Goal: Task Accomplishment & Management: Complete application form

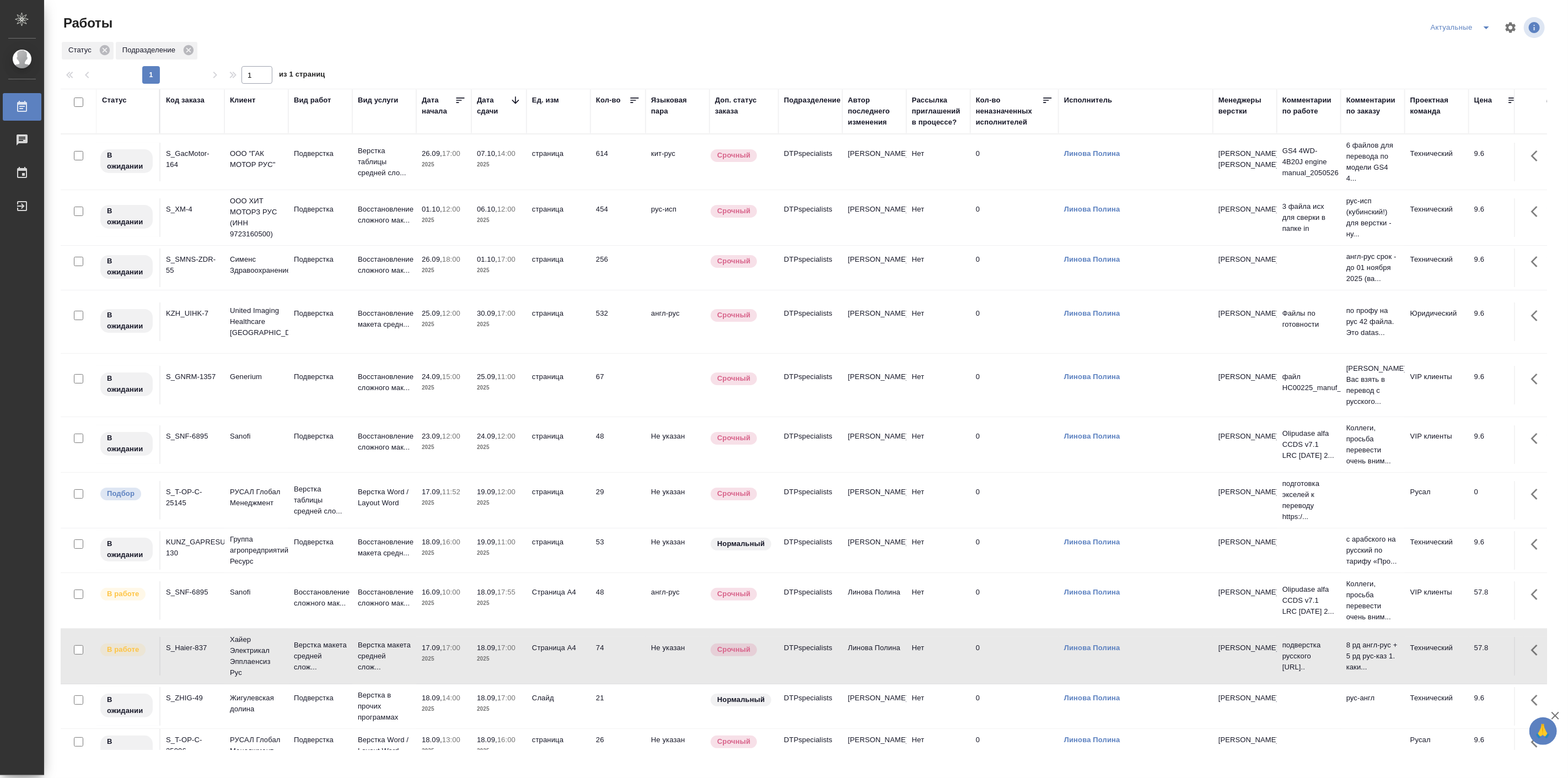
click at [378, 9] on div "Работы Актуальные Статус Подразделение 1 1 из 1 страниц Статус Код заказа Клиен…" at bounding box center [808, 378] width 1507 height 756
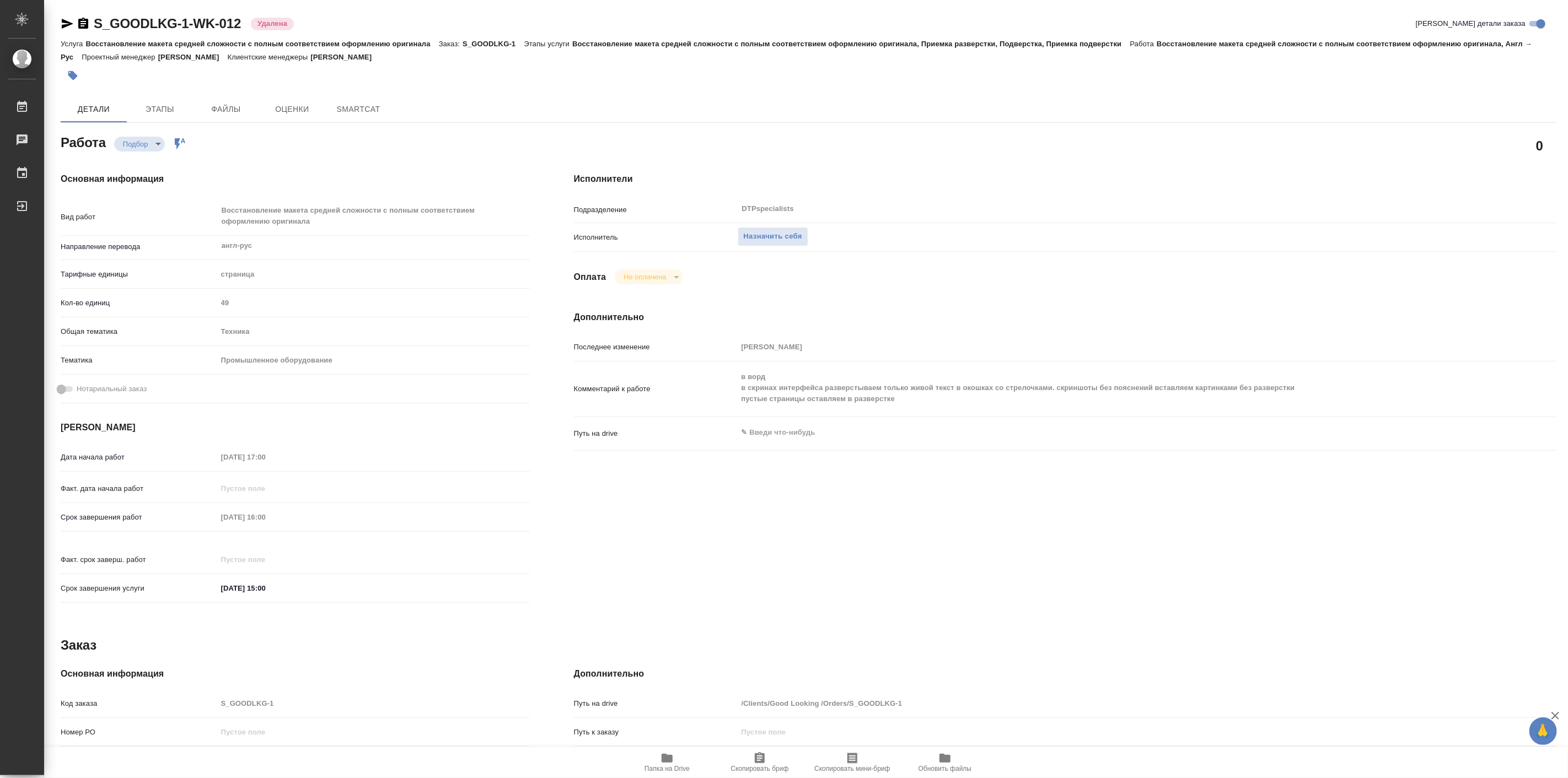
type textarea "x"
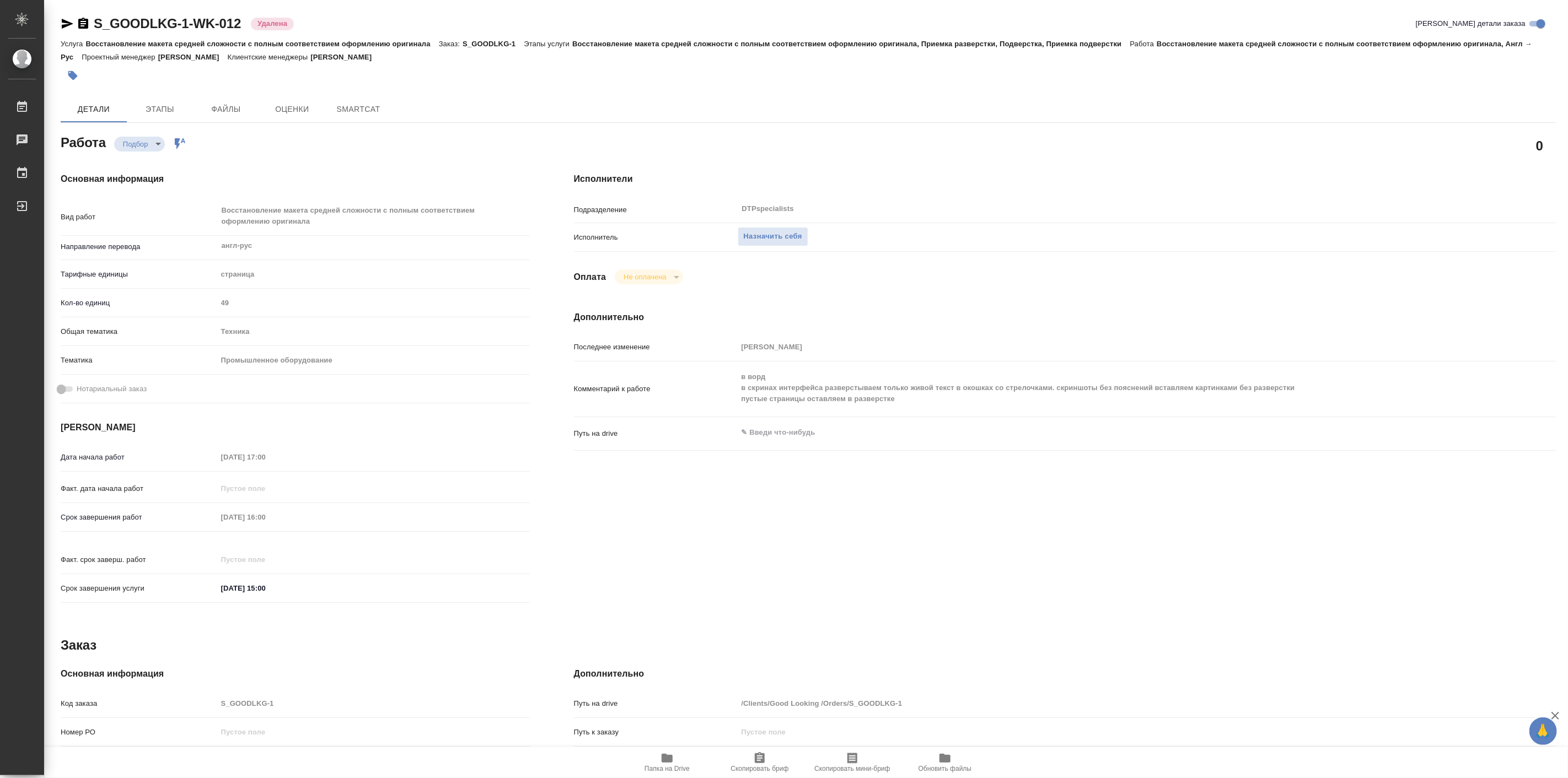
type textarea "x"
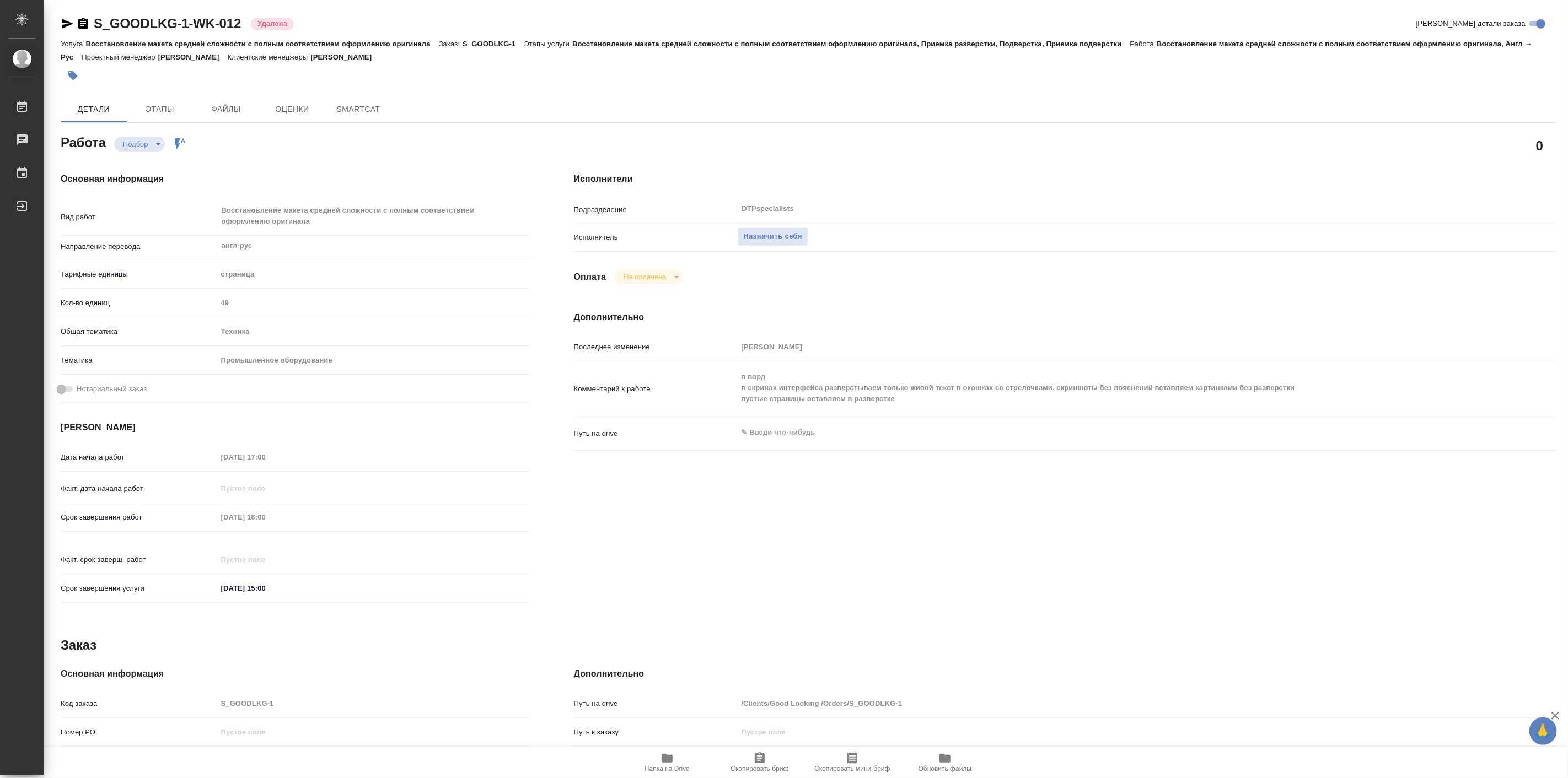
type textarea "x"
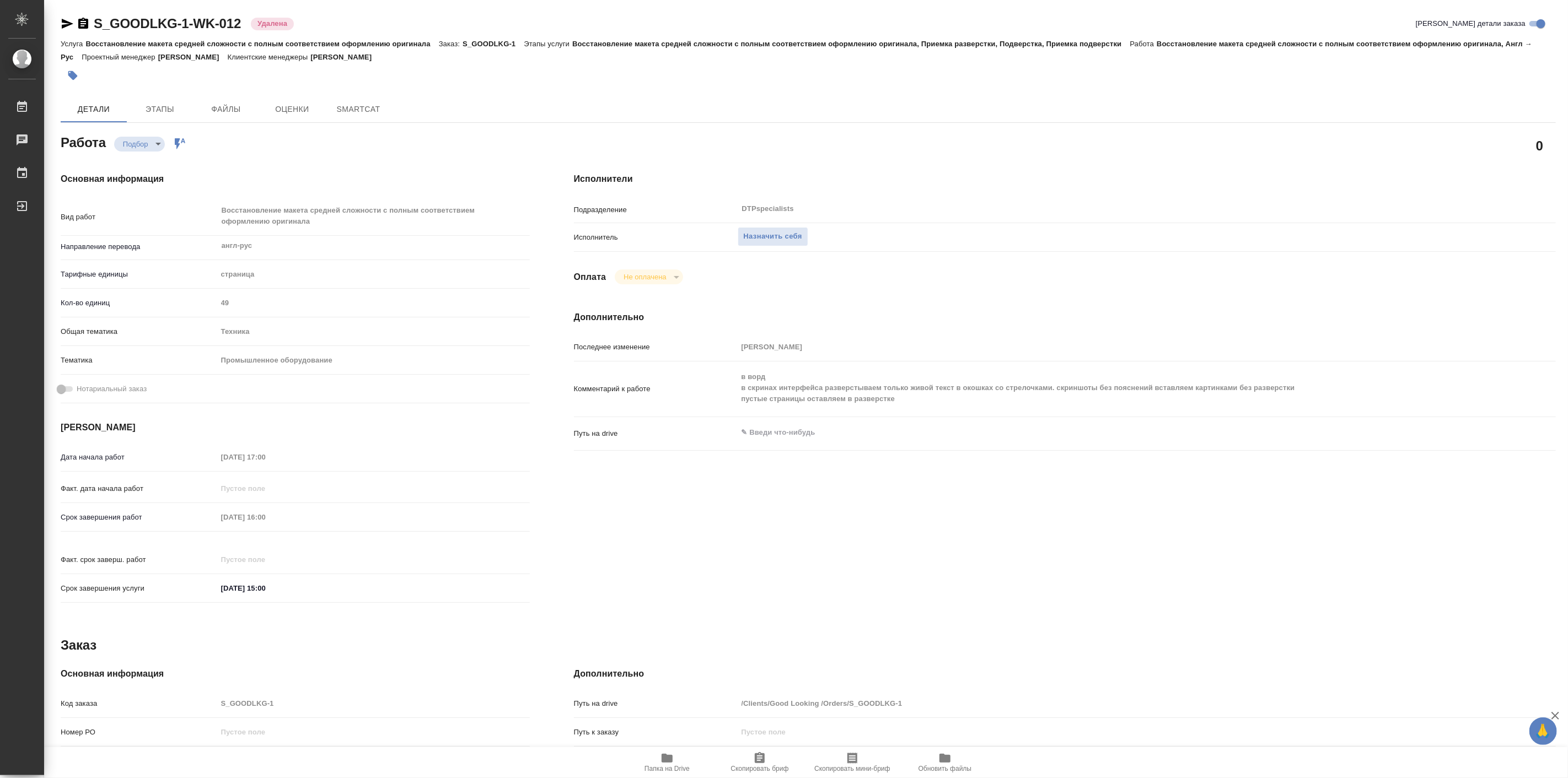
type textarea "x"
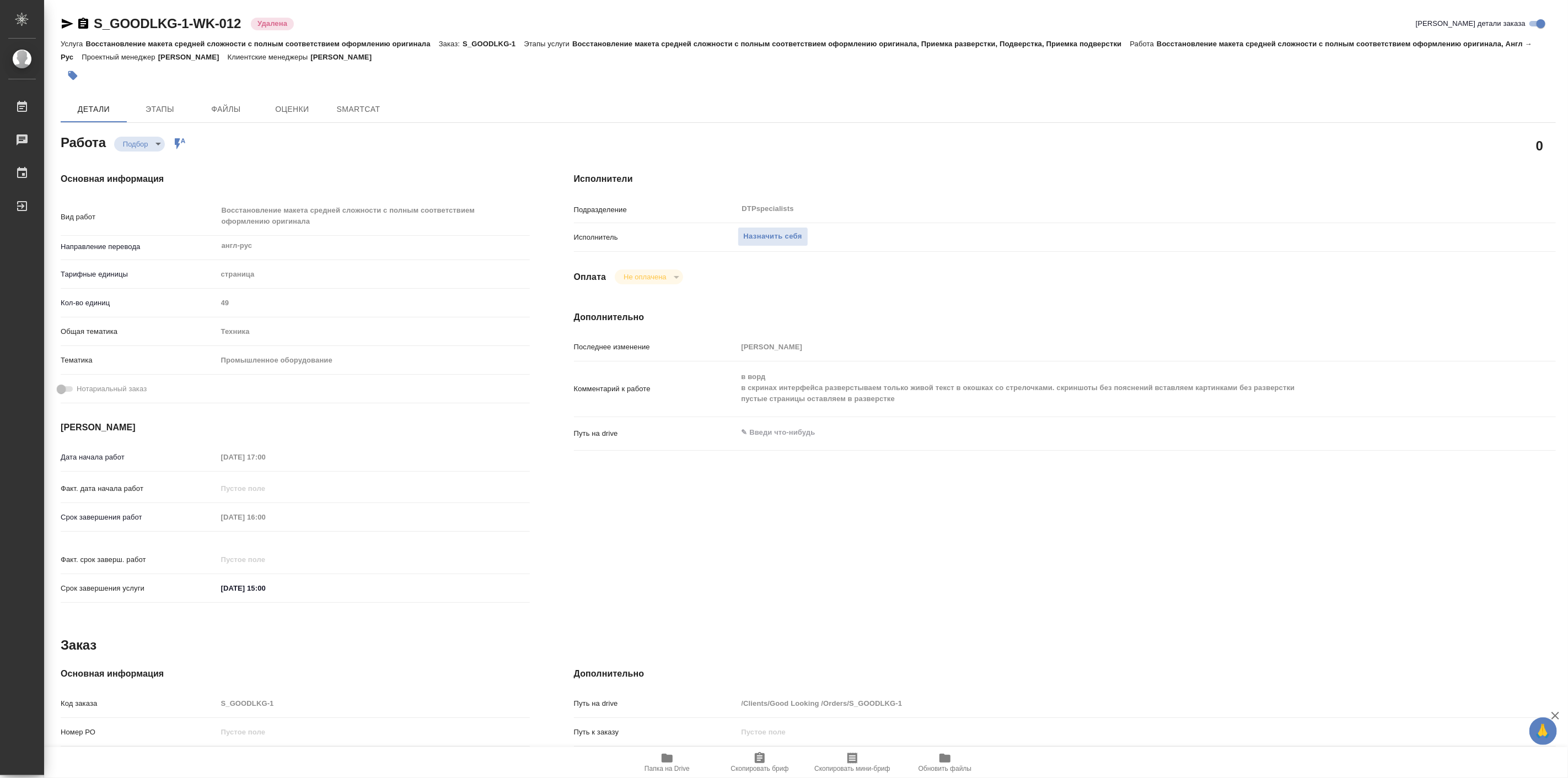
type textarea "x"
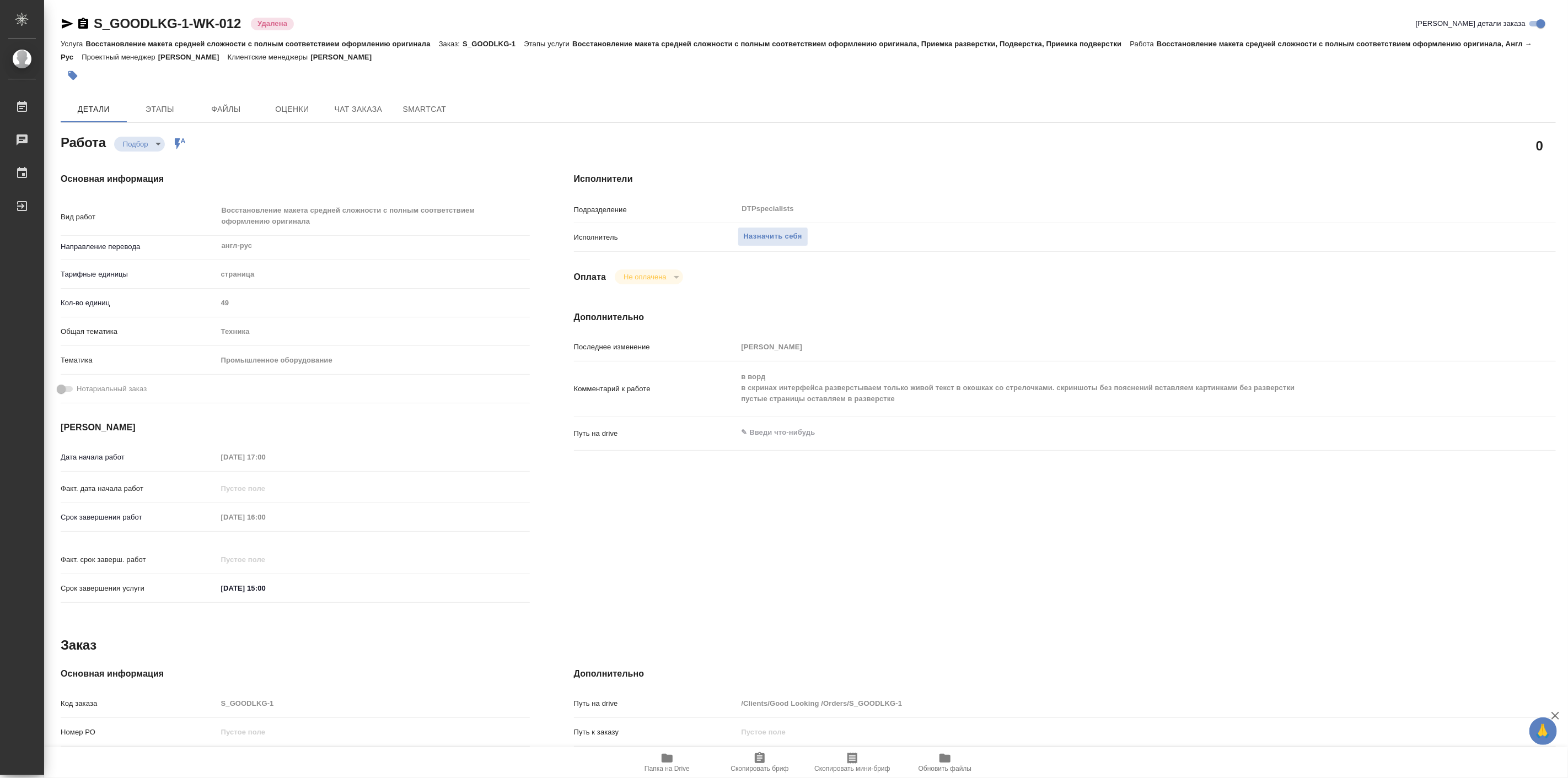
type textarea "x"
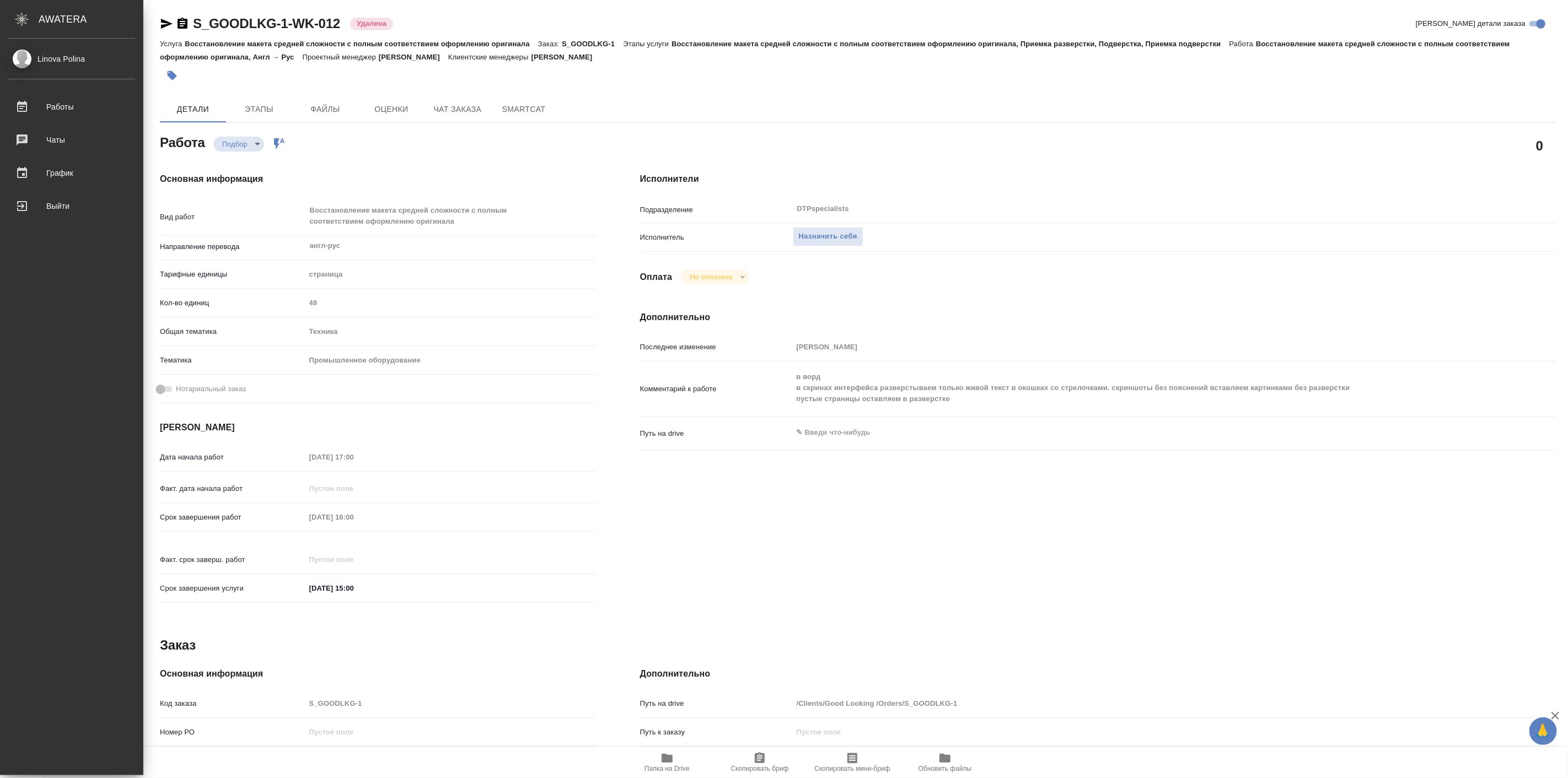
type textarea "x"
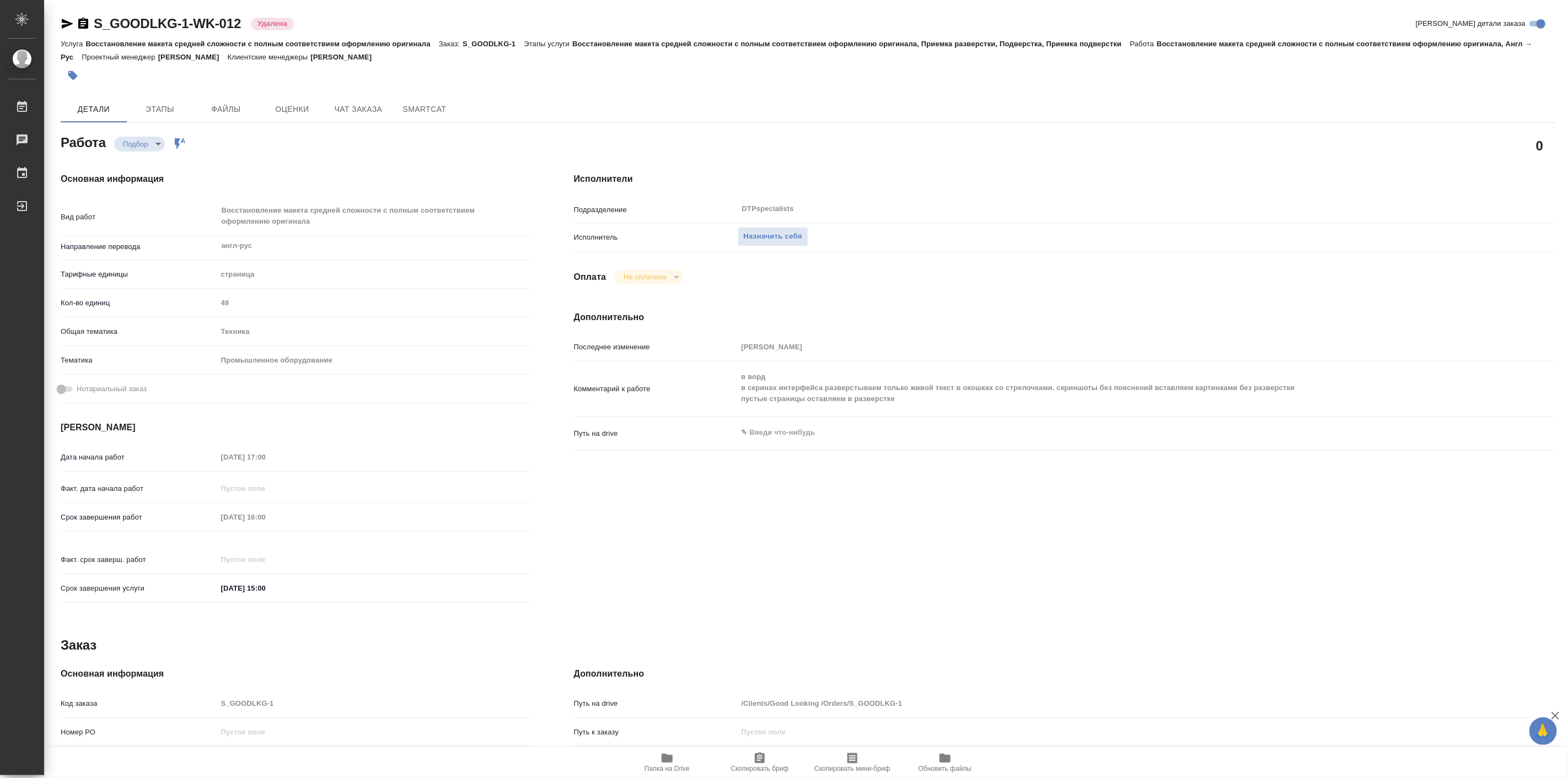
type textarea "x"
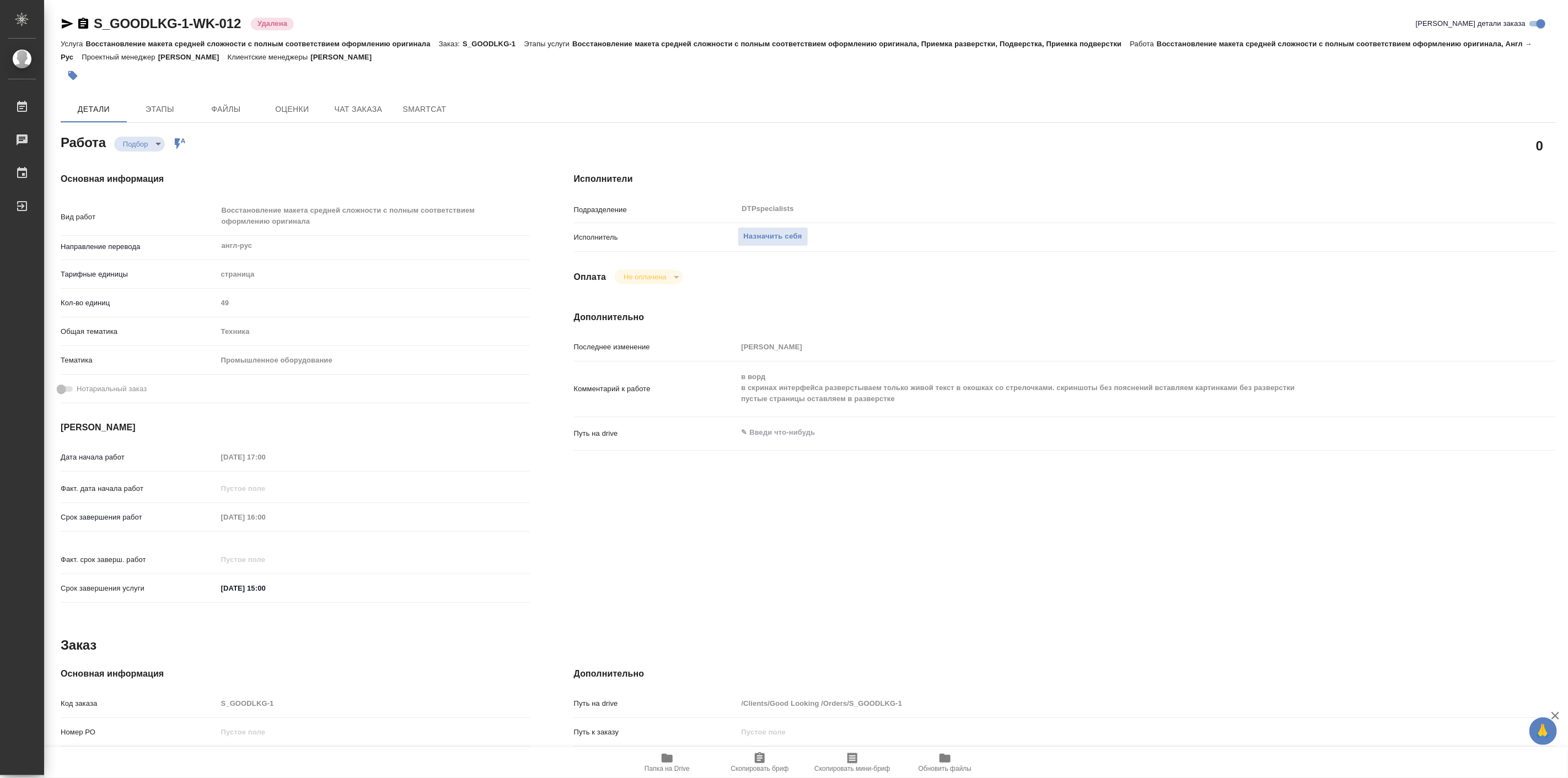
type textarea "x"
